Goal: Task Accomplishment & Management: Use online tool/utility

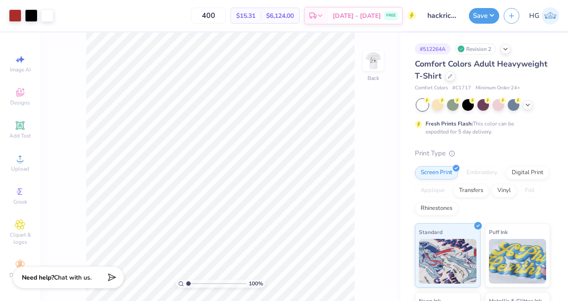
click at [500, 81] on div "Comfort Colors Adult Heavyweight T-Shirt" at bounding box center [482, 70] width 135 height 24
click at [452, 77] on icon at bounding box center [450, 75] width 4 height 4
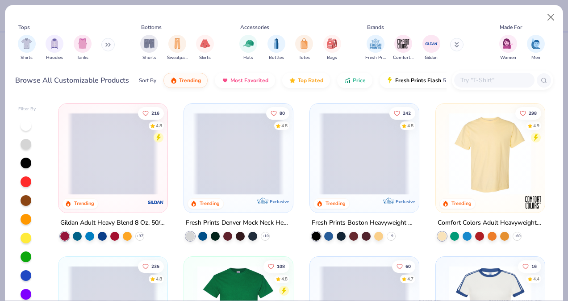
click at [492, 85] on input "text" at bounding box center [493, 80] width 69 height 10
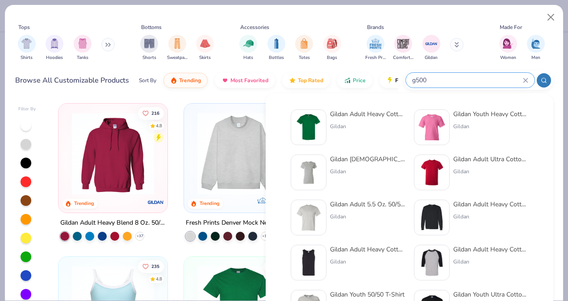
type input "g500"
click at [387, 112] on div "Gildan Adult Heavy Cotton T-Shirt" at bounding box center [367, 113] width 75 height 9
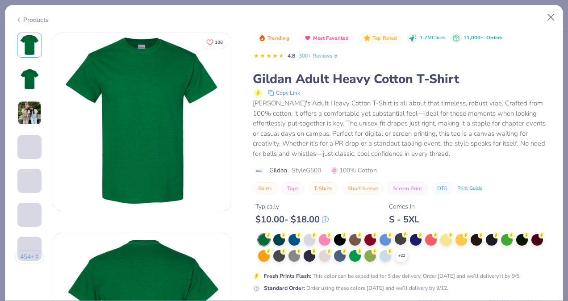
click at [406, 238] on div at bounding box center [401, 239] width 12 height 12
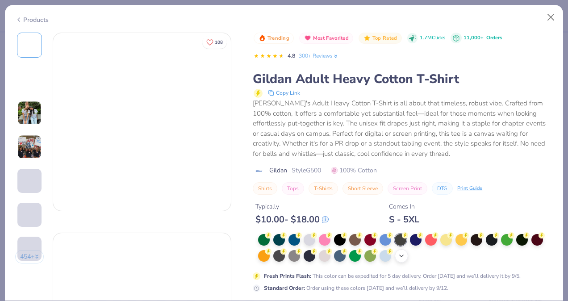
click at [404, 250] on div "+ 22" at bounding box center [401, 255] width 13 height 13
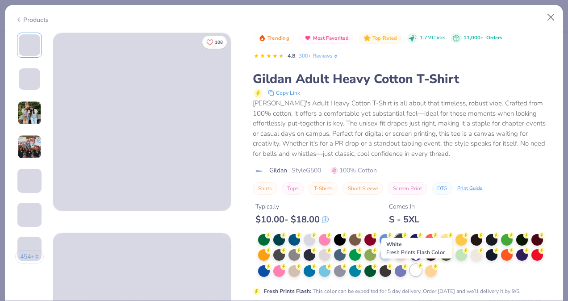
click at [416, 269] on div at bounding box center [416, 270] width 12 height 12
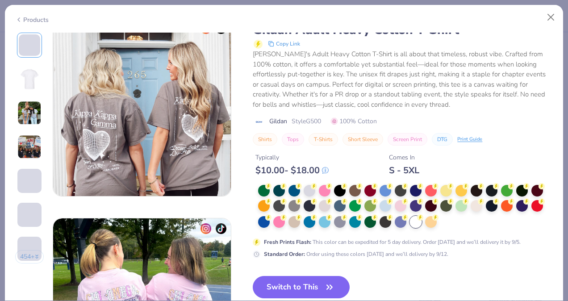
scroll to position [1135, 0]
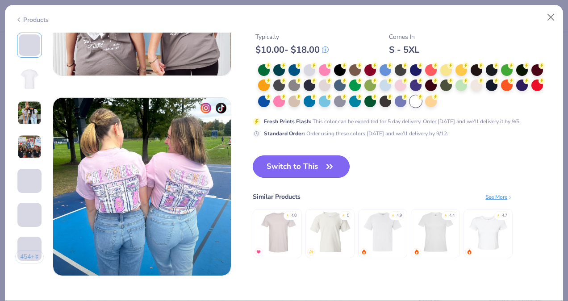
click at [321, 157] on button "Switch to This" at bounding box center [301, 166] width 97 height 22
